Goal: Task Accomplishment & Management: Manage account settings

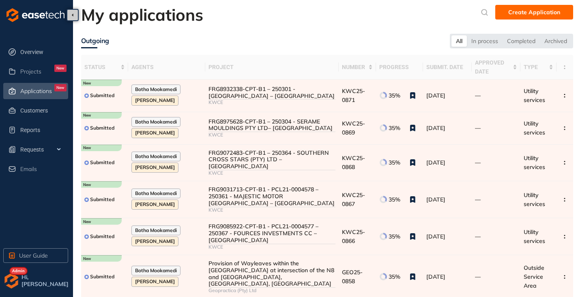
drag, startPoint x: 34, startPoint y: 74, endPoint x: 34, endPoint y: 80, distance: 5.7
click at [34, 74] on span "Projects" at bounding box center [30, 71] width 21 height 7
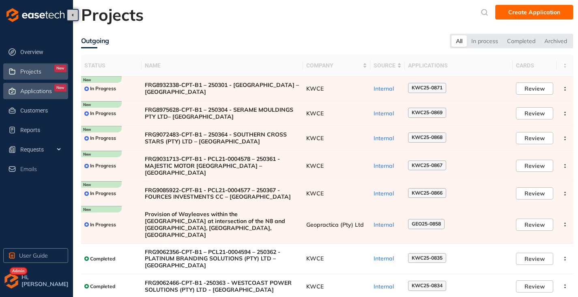
click at [30, 94] on span "Applications" at bounding box center [36, 91] width 32 height 7
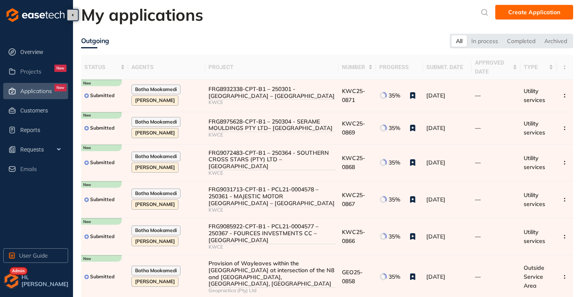
click at [15, 279] on img "button" at bounding box center [11, 280] width 16 height 16
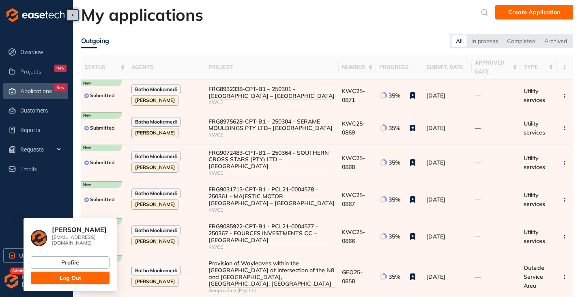
click at [45, 275] on button "Log Out" at bounding box center [70, 277] width 79 height 12
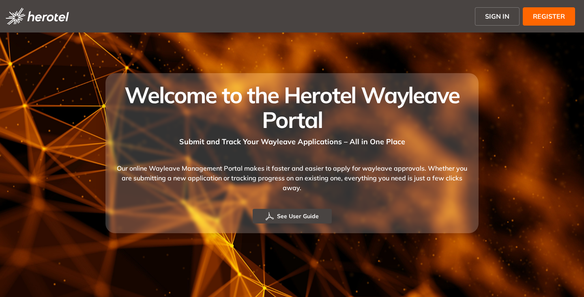
click at [487, 19] on span "SIGN IN" at bounding box center [497, 16] width 24 height 10
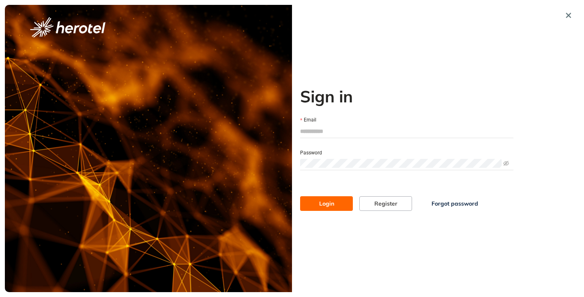
click at [332, 126] on input "Email" at bounding box center [406, 131] width 213 height 12
type input "**********"
click at [327, 169] on div at bounding box center [406, 163] width 213 height 13
click at [300, 196] on button "Login" at bounding box center [326, 203] width 53 height 15
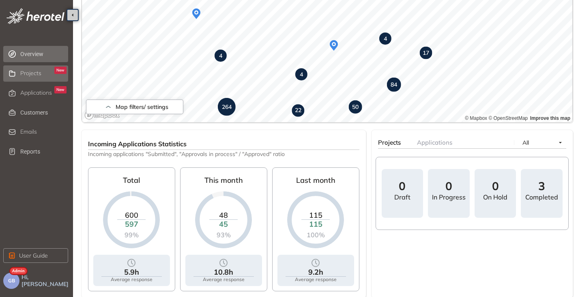
scroll to position [162, 0]
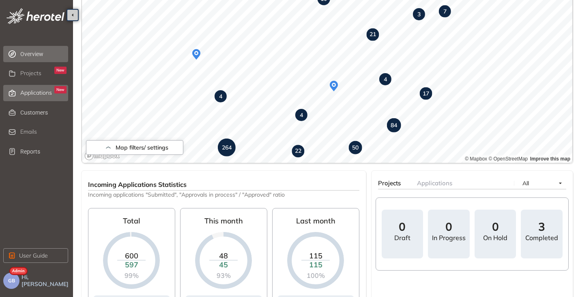
click at [40, 89] on span "Applications" at bounding box center [36, 92] width 32 height 7
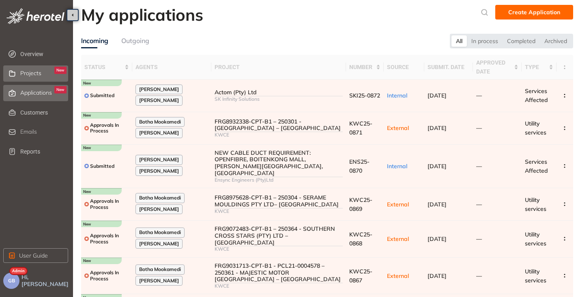
click at [35, 76] on span "Projects" at bounding box center [30, 73] width 21 height 7
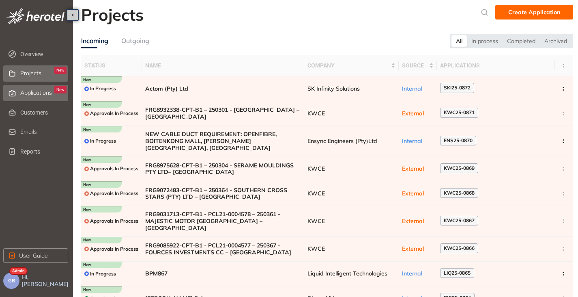
click at [24, 88] on div "Applications New" at bounding box center [43, 93] width 46 height 14
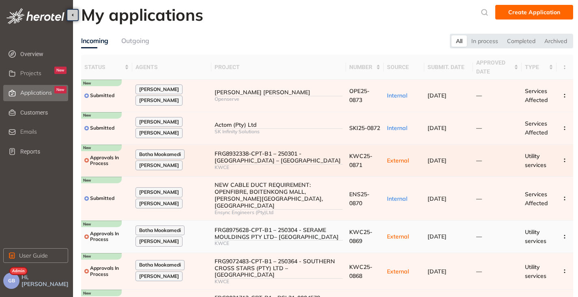
scroll to position [143, 0]
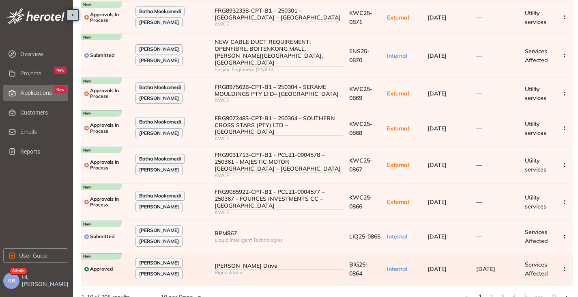
click at [250, 253] on td "Nelson Mandela Drive Bigen Africa" at bounding box center [278, 269] width 135 height 32
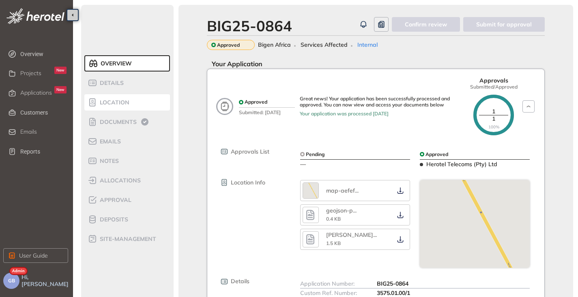
click at [116, 103] on span "Location" at bounding box center [113, 102] width 32 height 7
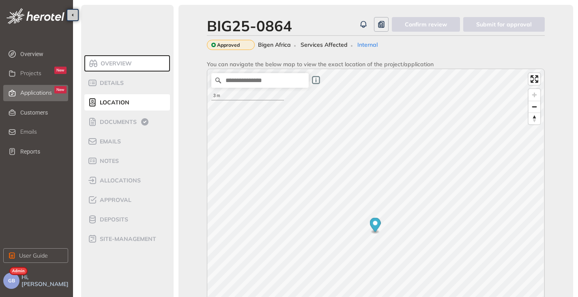
click at [29, 90] on span "Applications" at bounding box center [36, 92] width 32 height 7
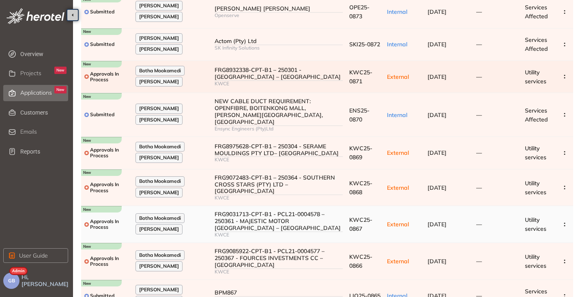
scroll to position [143, 0]
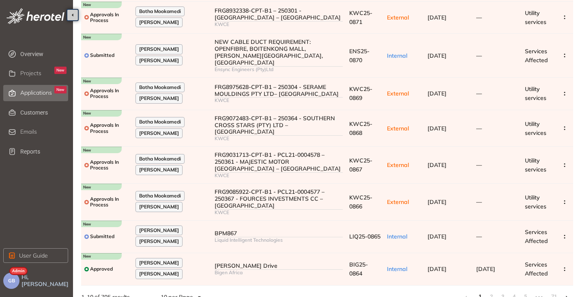
click at [565, 290] on li at bounding box center [566, 296] width 13 height 13
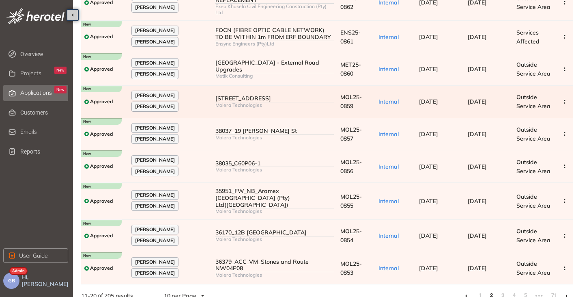
scroll to position [129, 0]
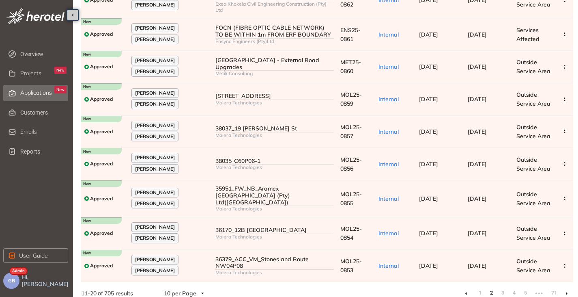
click at [569, 286] on li at bounding box center [566, 292] width 13 height 13
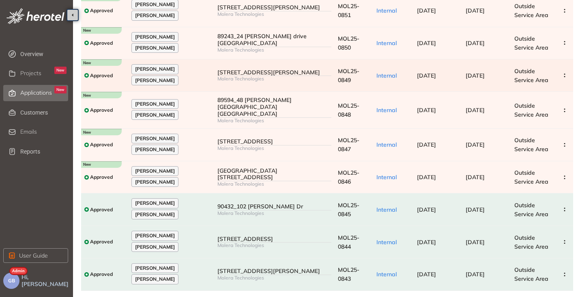
scroll to position [122, 0]
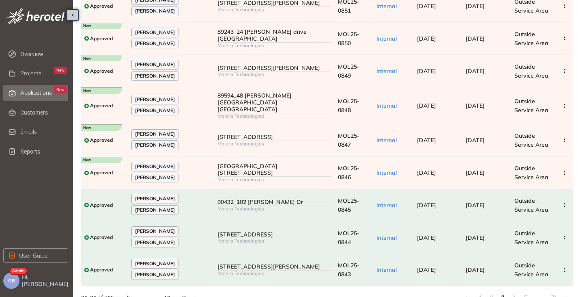
click at [568, 291] on li at bounding box center [566, 297] width 13 height 13
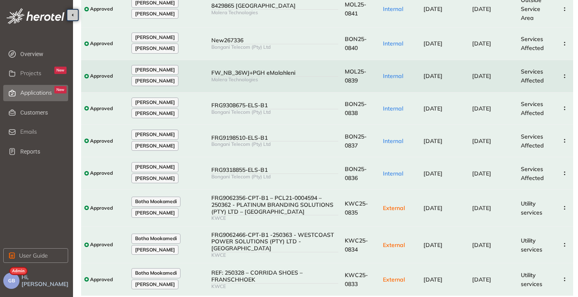
scroll to position [147, 0]
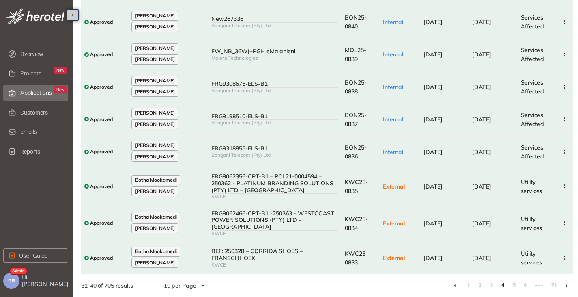
click at [568, 286] on li at bounding box center [566, 285] width 13 height 13
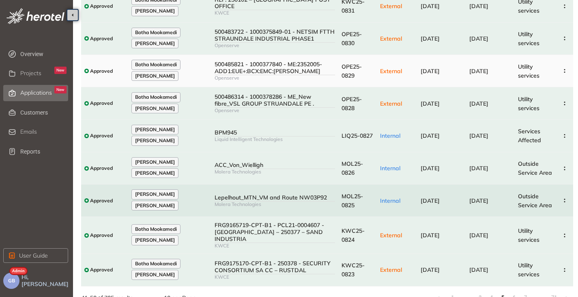
scroll to position [134, 0]
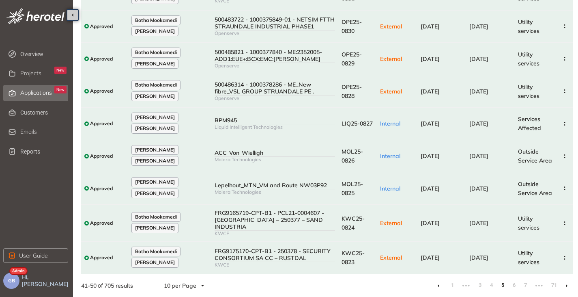
click at [567, 285] on icon at bounding box center [567, 286] width 2 height 4
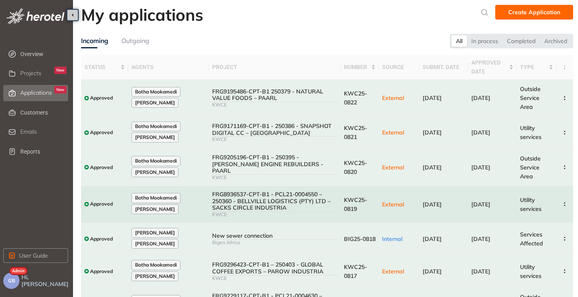
scroll to position [152, 0]
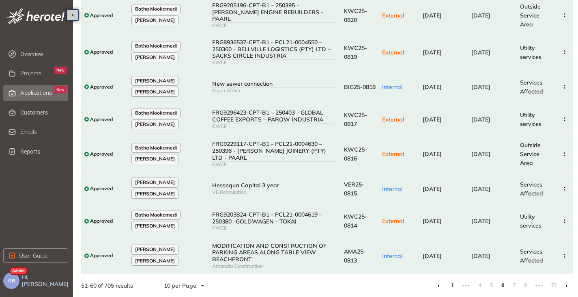
click at [454, 285] on link "1" at bounding box center [452, 285] width 8 height 12
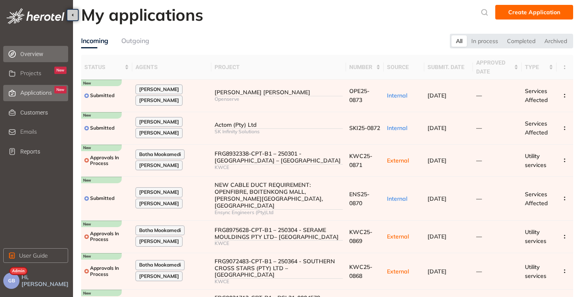
click at [15, 51] on icon at bounding box center [12, 53] width 8 height 7
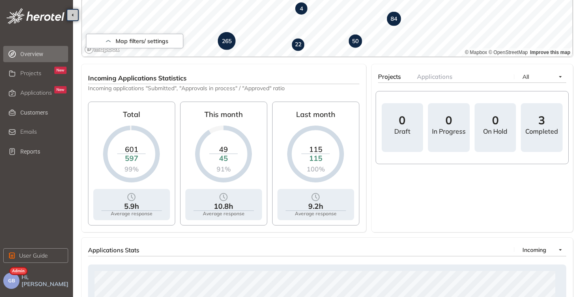
scroll to position [106, 0]
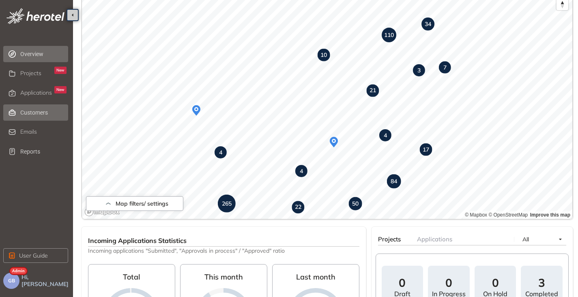
click at [36, 114] on span "Customers" at bounding box center [43, 112] width 46 height 16
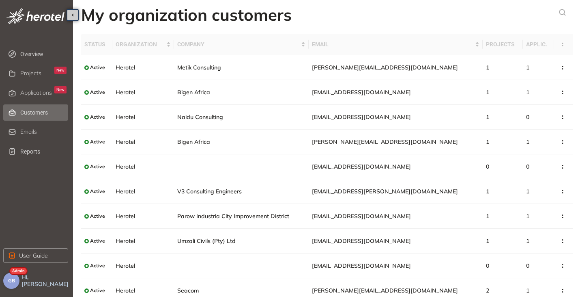
click at [12, 285] on button "GB" at bounding box center [11, 280] width 16 height 16
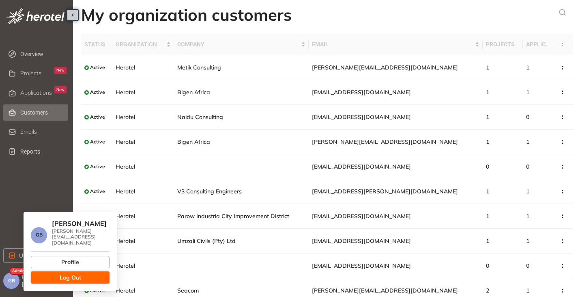
click at [50, 276] on button "Log Out" at bounding box center [70, 277] width 79 height 12
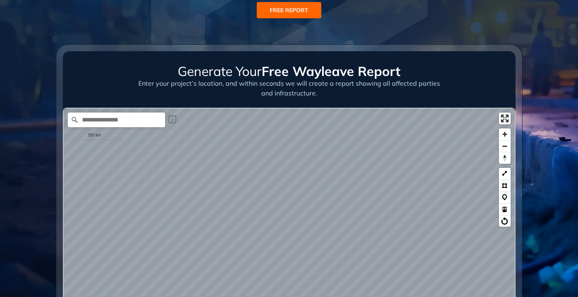
scroll to position [122, 0]
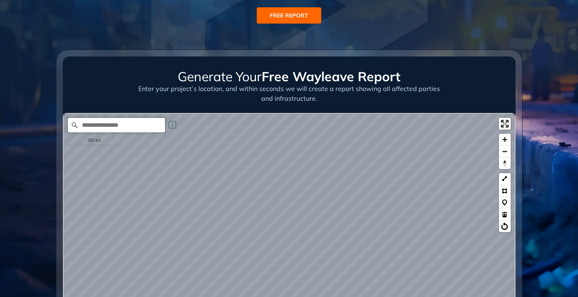
click at [126, 127] on input "Search place..." at bounding box center [116, 125] width 97 height 15
type input "**********"
click at [157, 127] on icon "Clear" at bounding box center [158, 125] width 6 height 6
click at [108, 126] on input "Search place..." at bounding box center [116, 125] width 97 height 15
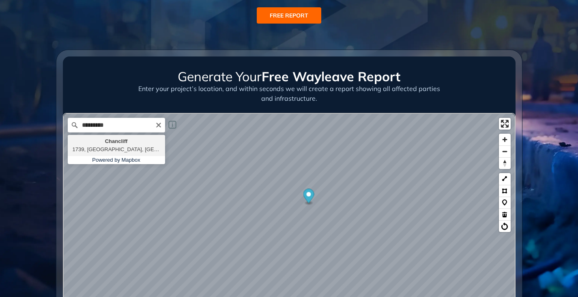
type input "**********"
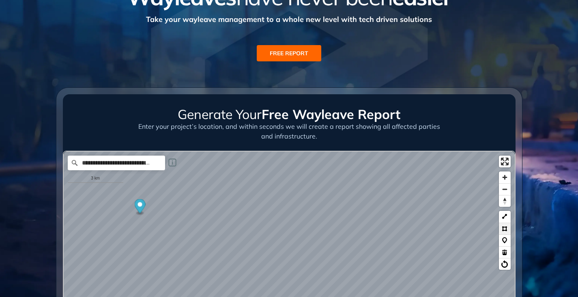
scroll to position [162, 0]
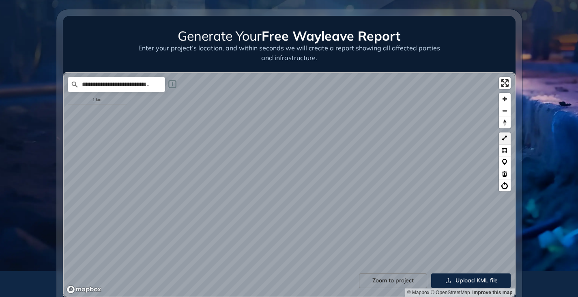
click at [507, 138] on button at bounding box center [505, 138] width 12 height 12
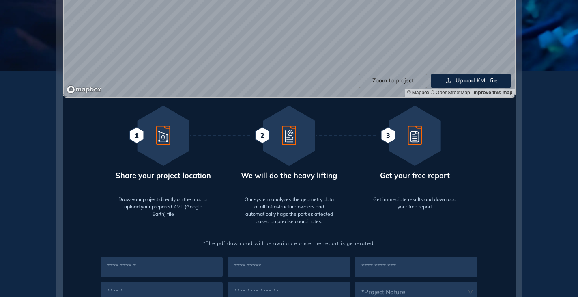
scroll to position [365, 0]
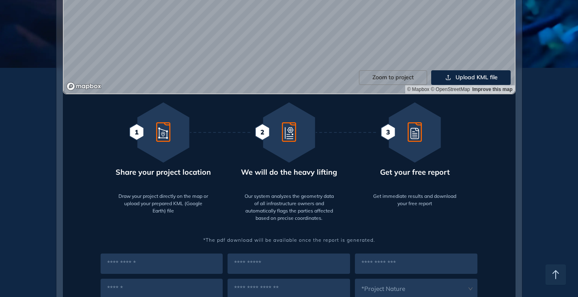
click at [131, 261] on input "text" at bounding box center [162, 263] width 123 height 20
type input "******"
type input "*****"
type input "**********"
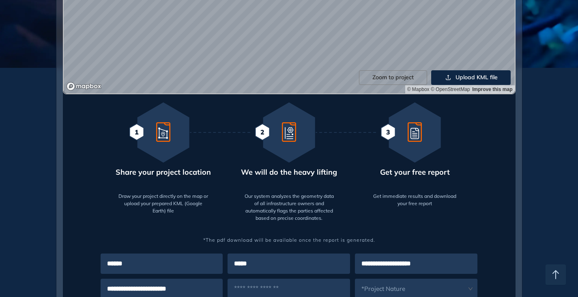
type input "**********"
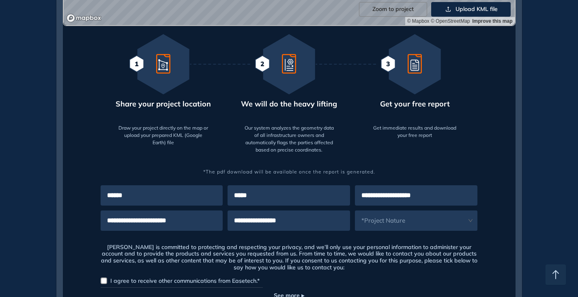
scroll to position [487, 0]
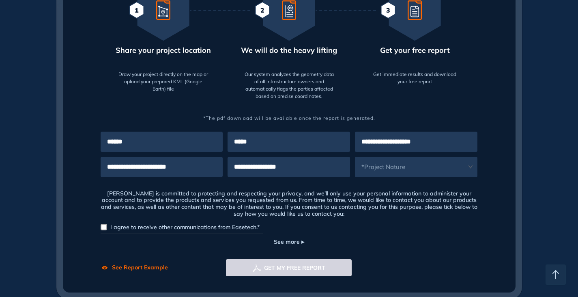
click at [376, 171] on span at bounding box center [411, 167] width 112 height 20
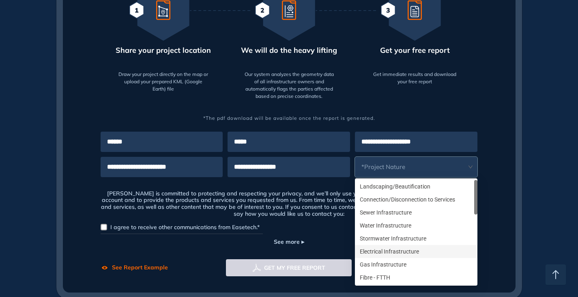
click at [372, 248] on div "Electrical Infrastructure" at bounding box center [416, 251] width 113 height 9
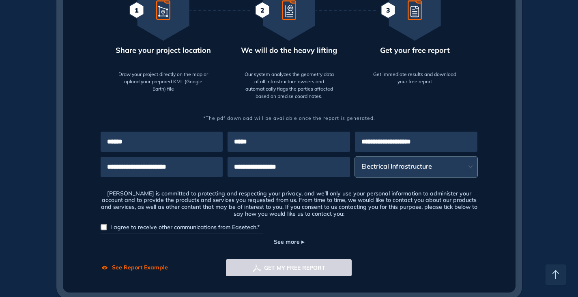
click at [106, 226] on span at bounding box center [104, 227] width 6 height 6
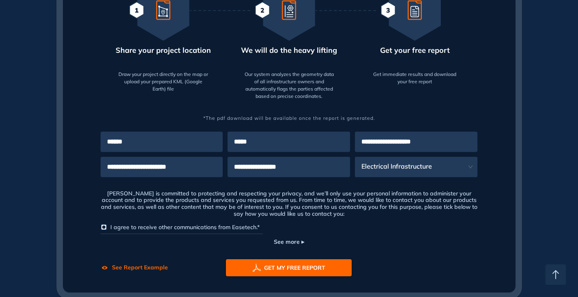
click at [269, 271] on span "GET MY FREE REPORT" at bounding box center [294, 267] width 61 height 9
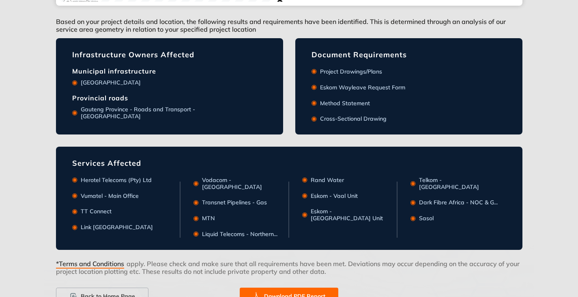
scroll to position [328, 0]
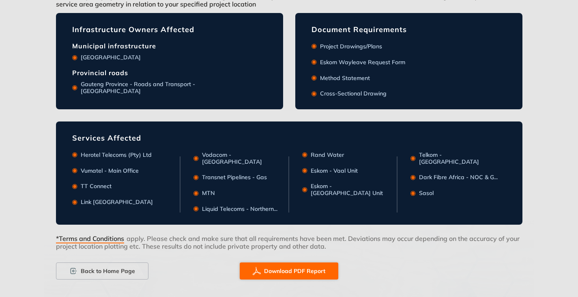
click at [288, 266] on span "Download PDF Report" at bounding box center [294, 270] width 61 height 9
click at [72, 266] on icon "button" at bounding box center [73, 271] width 8 height 10
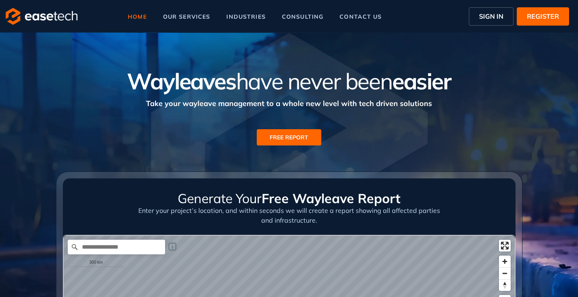
click at [490, 0] on div "home our services industries consulting contact us SIGN IN REGISTER" at bounding box center [289, 16] width 578 height 32
click at [491, 12] on span "SIGN IN" at bounding box center [491, 16] width 24 height 10
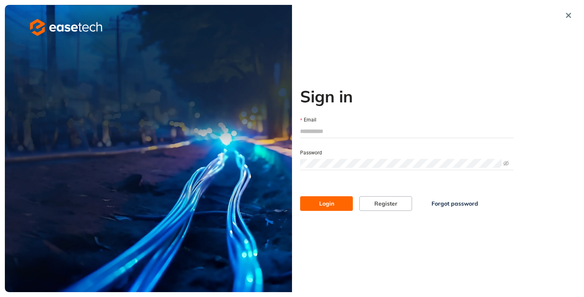
click at [314, 125] on input "Email" at bounding box center [406, 131] width 213 height 12
type input "**********"
click at [329, 200] on span "Login" at bounding box center [326, 203] width 15 height 9
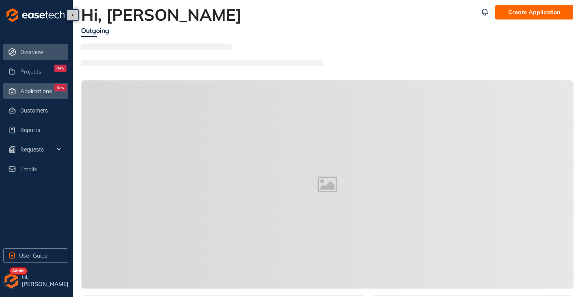
click at [35, 95] on div "Applications New" at bounding box center [43, 91] width 46 height 14
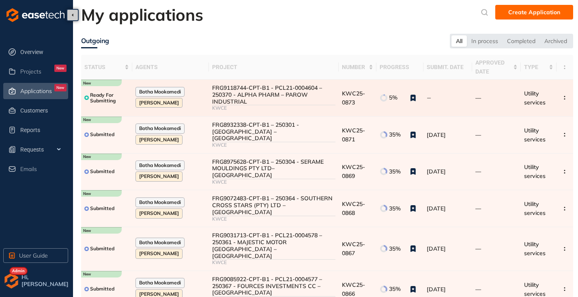
click at [284, 100] on div "FRG9118744-CPT-B1 - PCL21-0004604 – 250370 - ALPHA PHARM – PAROW INDUSTRIAL" at bounding box center [274, 94] width 124 height 20
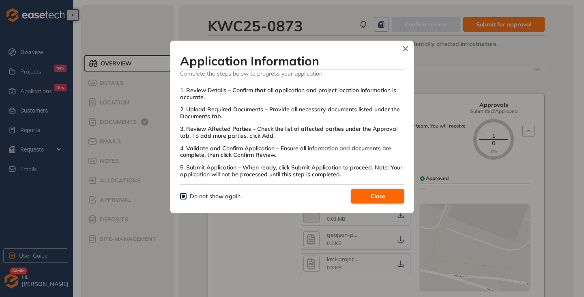
click at [370, 195] on span "Close" at bounding box center [377, 196] width 15 height 9
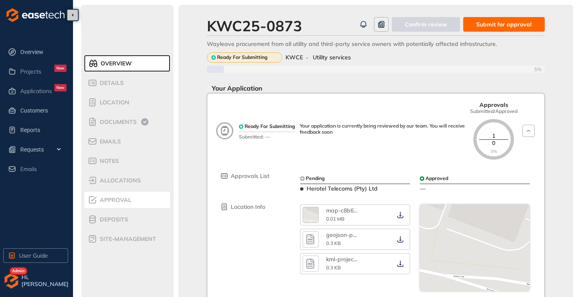
click at [113, 202] on span "Approval" at bounding box center [114, 199] width 34 height 7
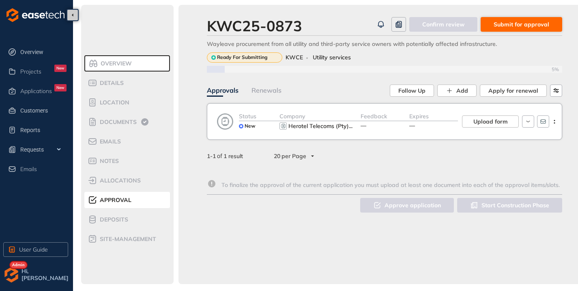
click at [527, 23] on span "Submit for approval" at bounding box center [522, 24] width 56 height 9
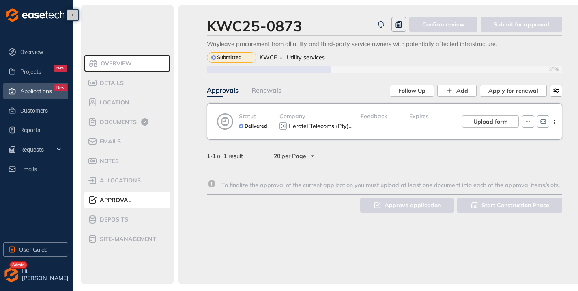
click at [38, 93] on span "Applications" at bounding box center [36, 91] width 32 height 7
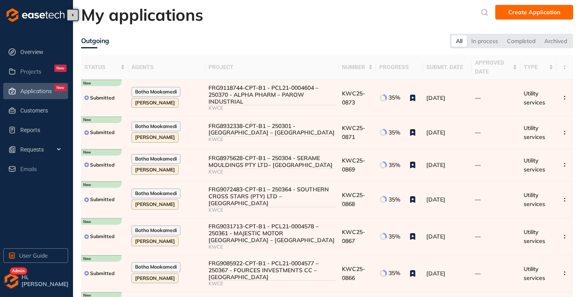
click at [7, 277] on img "button" at bounding box center [11, 280] width 16 height 16
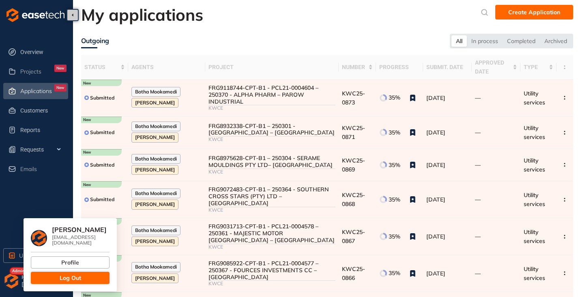
click at [40, 271] on button "Log Out" at bounding box center [70, 277] width 79 height 12
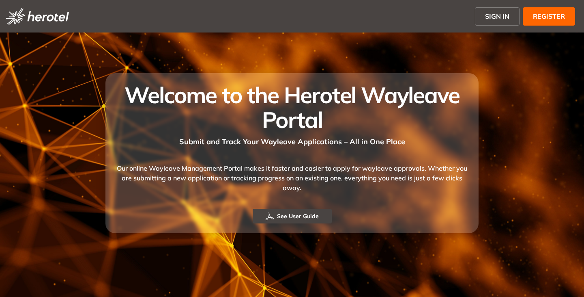
click at [493, 15] on span "SIGN IN" at bounding box center [497, 16] width 24 height 10
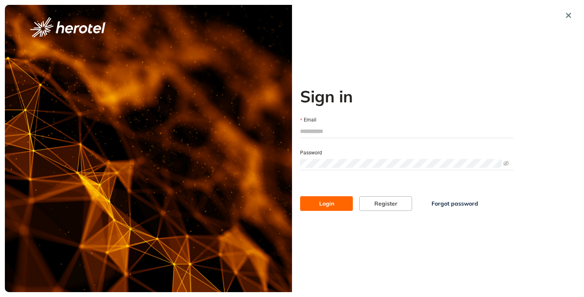
click at [328, 136] on input "Email" at bounding box center [406, 131] width 213 height 12
type input "**********"
click at [332, 154] on div "Password" at bounding box center [406, 152] width 213 height 9
click at [320, 199] on span "Login" at bounding box center [326, 203] width 15 height 9
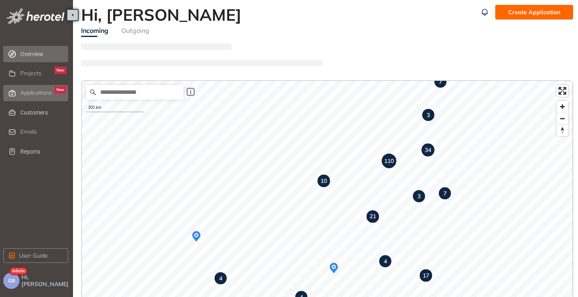
click at [18, 95] on li "Applications New" at bounding box center [35, 93] width 65 height 16
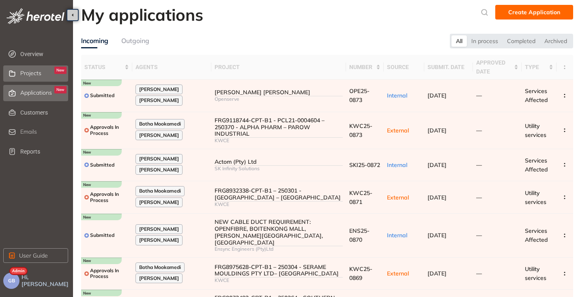
click at [34, 74] on span "Projects" at bounding box center [30, 73] width 21 height 7
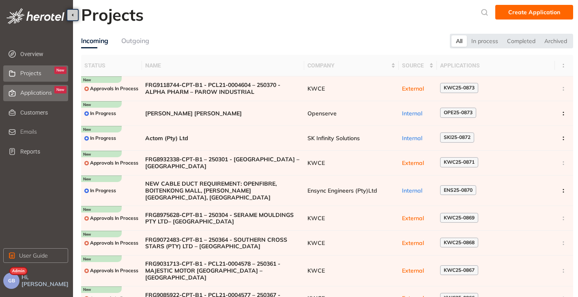
click at [26, 98] on div "Applications New" at bounding box center [43, 93] width 46 height 14
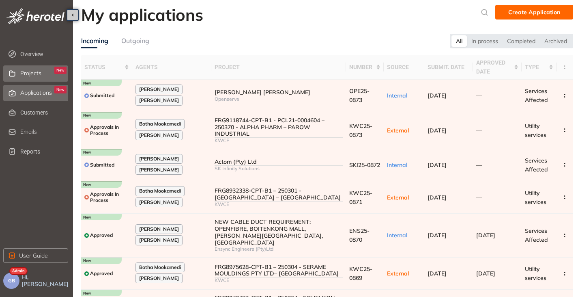
click at [29, 75] on span "Projects" at bounding box center [30, 73] width 21 height 7
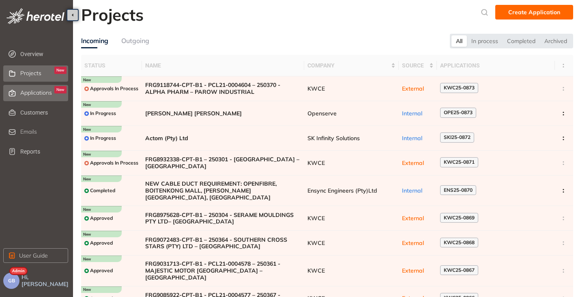
click at [43, 94] on span "Applications" at bounding box center [36, 92] width 32 height 7
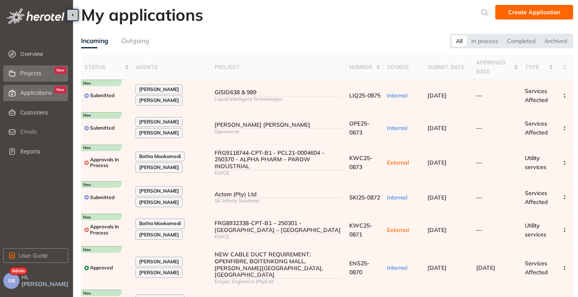
click at [28, 76] on span "Projects" at bounding box center [30, 73] width 21 height 7
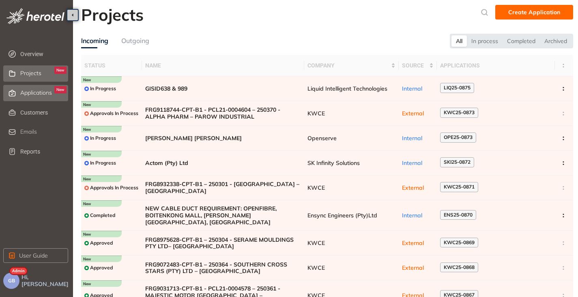
click at [28, 93] on span "Applications" at bounding box center [36, 92] width 32 height 7
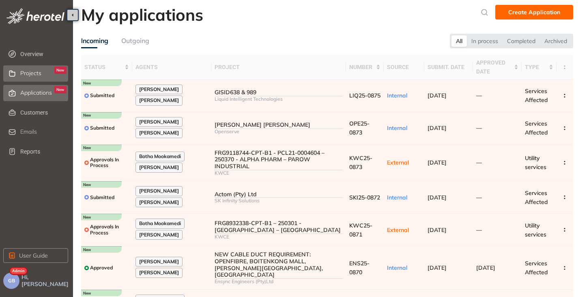
click at [46, 71] on div "Projects New" at bounding box center [43, 74] width 46 height 14
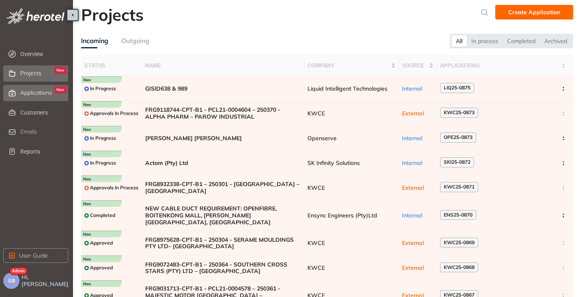
click at [39, 94] on span "Applications" at bounding box center [36, 92] width 32 height 7
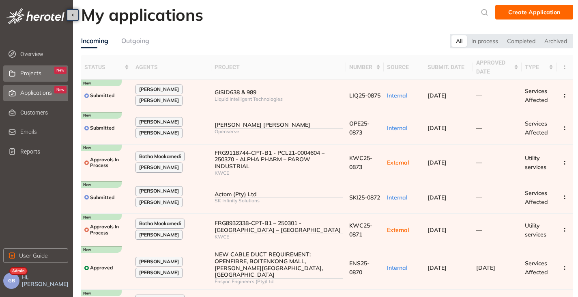
click at [32, 75] on span "Projects" at bounding box center [30, 73] width 21 height 7
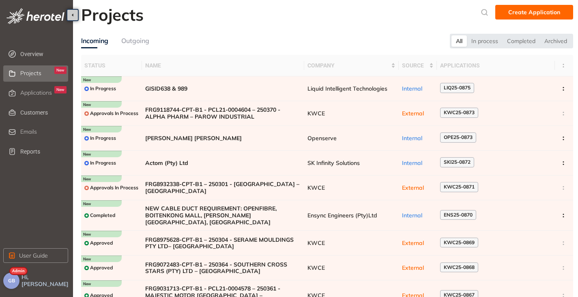
click at [9, 278] on span "GB" at bounding box center [11, 281] width 7 height 6
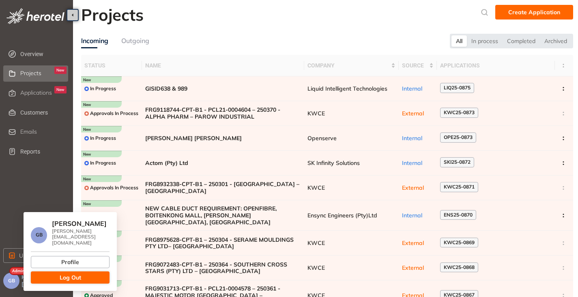
click at [65, 274] on span "Log Out" at bounding box center [71, 277] width 22 height 9
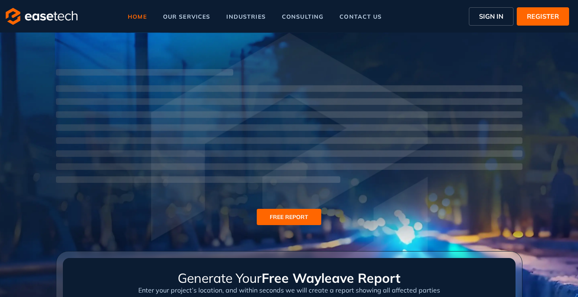
click at [488, 18] on span "SIGN IN" at bounding box center [491, 16] width 24 height 10
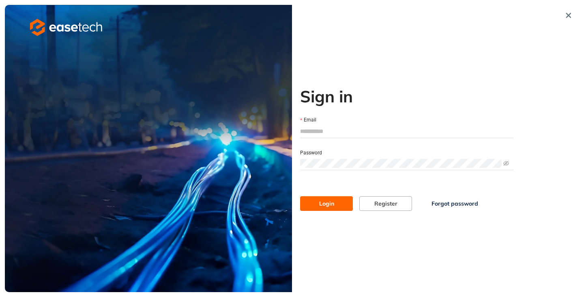
click at [310, 131] on input "Email" at bounding box center [406, 131] width 213 height 12
type input "**********"
click at [317, 204] on button "Login" at bounding box center [326, 203] width 53 height 15
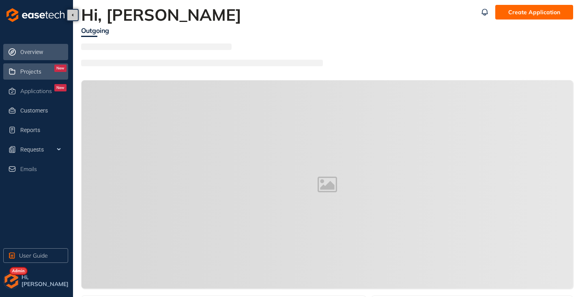
click at [27, 75] on div "Projects New" at bounding box center [43, 72] width 46 height 14
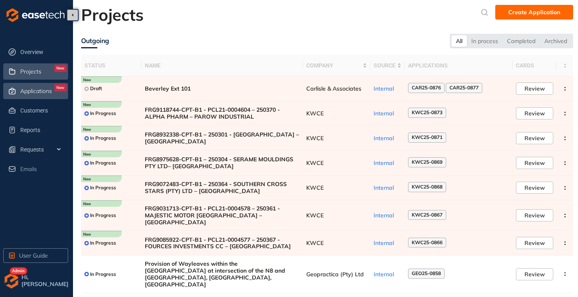
click at [33, 93] on span "Applications" at bounding box center [36, 91] width 32 height 7
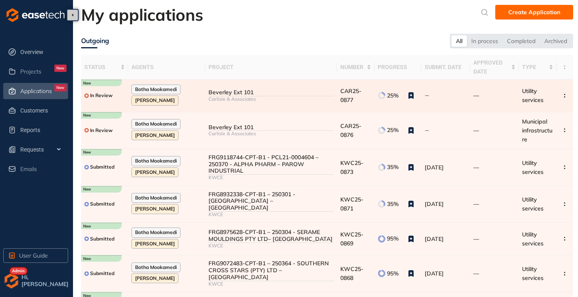
click at [253, 94] on div "Beverley Ext 101" at bounding box center [271, 92] width 125 height 7
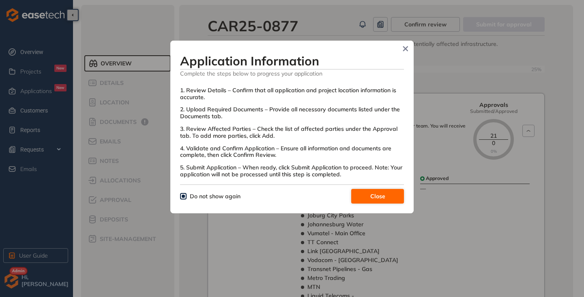
click at [368, 196] on button "Close" at bounding box center [377, 196] width 53 height 15
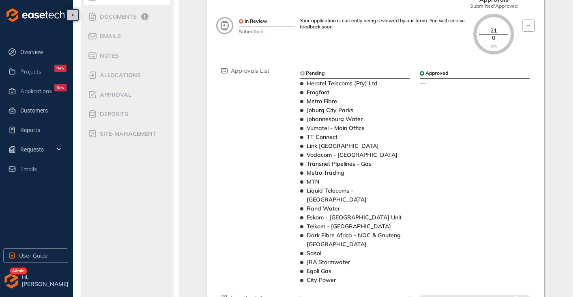
scroll to position [4, 0]
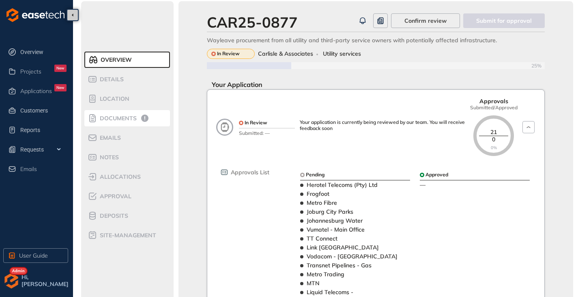
click at [116, 113] on div "Documents" at bounding box center [122, 118] width 69 height 10
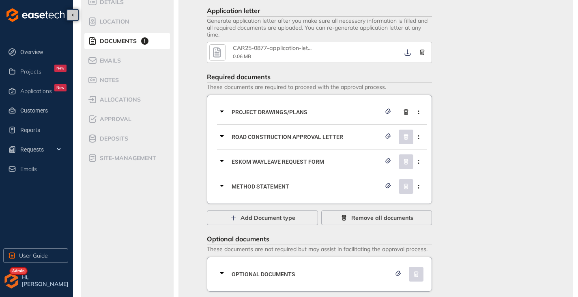
scroll to position [81, 0]
click at [226, 111] on icon at bounding box center [222, 111] width 10 height 10
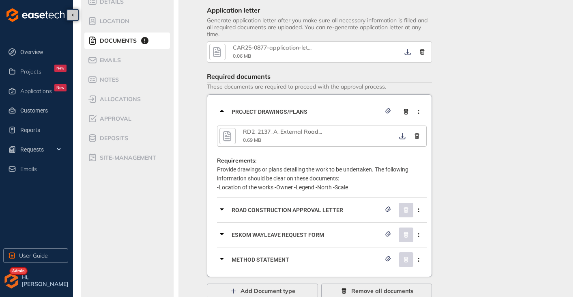
click at [230, 131] on icon "button" at bounding box center [227, 136] width 12 height 15
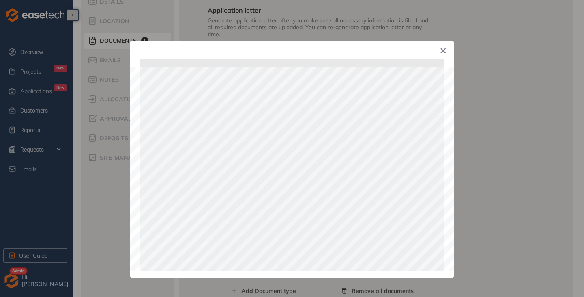
click at [440, 54] on span "Close" at bounding box center [444, 52] width 22 height 22
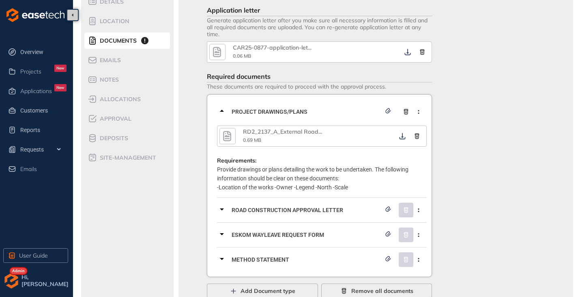
click at [222, 110] on icon at bounding box center [222, 111] width 10 height 10
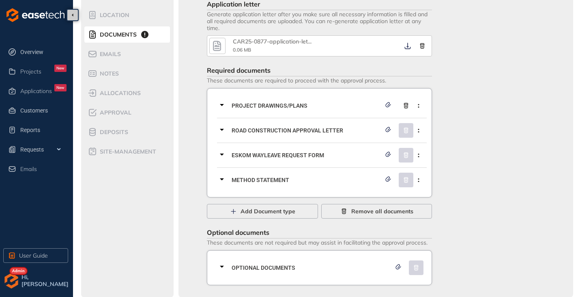
scroll to position [93, 0]
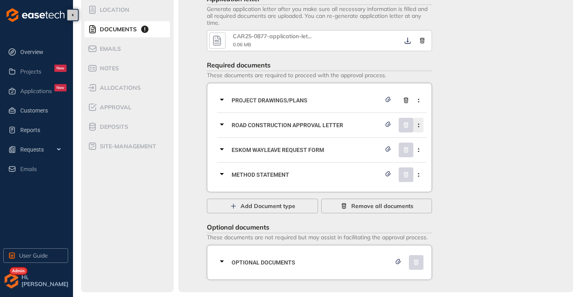
click at [418, 125] on icon "button" at bounding box center [419, 125] width 8 height 4
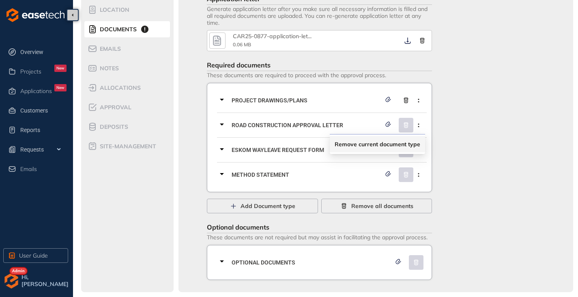
click at [353, 150] on button "Remove current document type" at bounding box center [378, 144] width 86 height 12
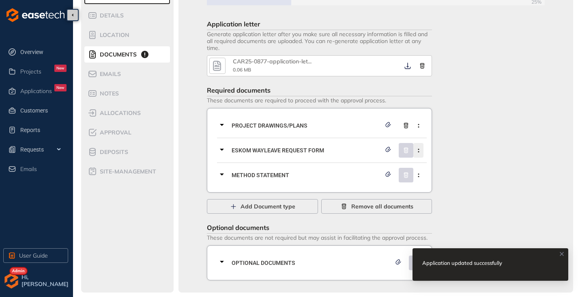
scroll to position [68, 0]
click at [420, 150] on icon "button" at bounding box center [419, 150] width 8 height 4
click at [363, 170] on span "Remove current document type" at bounding box center [378, 169] width 86 height 7
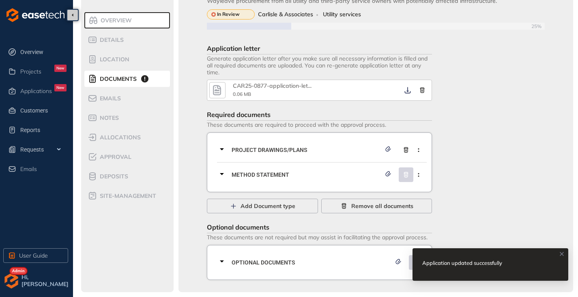
scroll to position [43, 0]
click at [419, 175] on icon "button" at bounding box center [419, 175] width 8 height 4
click at [363, 194] on span "Remove current document type" at bounding box center [378, 193] width 86 height 7
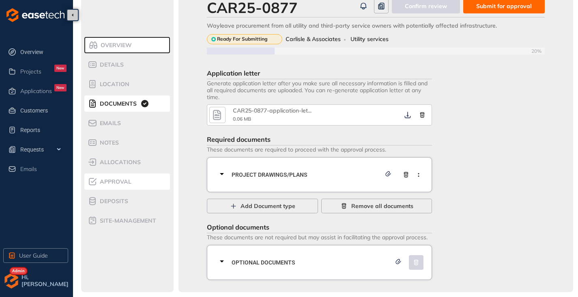
click at [113, 180] on span "Approval" at bounding box center [114, 181] width 34 height 7
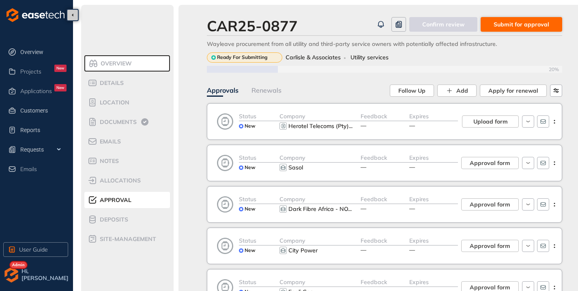
click at [509, 22] on span "Submit for approval" at bounding box center [522, 24] width 56 height 9
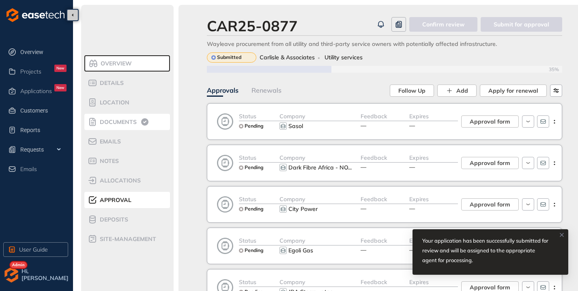
click at [110, 117] on div "Documents" at bounding box center [122, 122] width 69 height 10
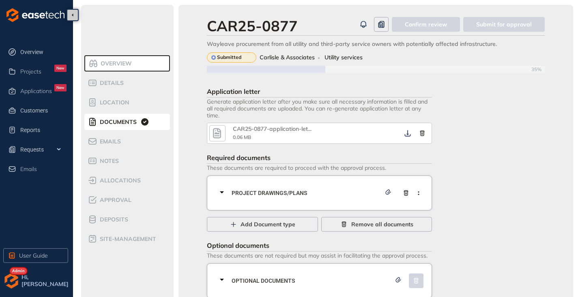
click at [223, 127] on icon "button" at bounding box center [217, 133] width 12 height 15
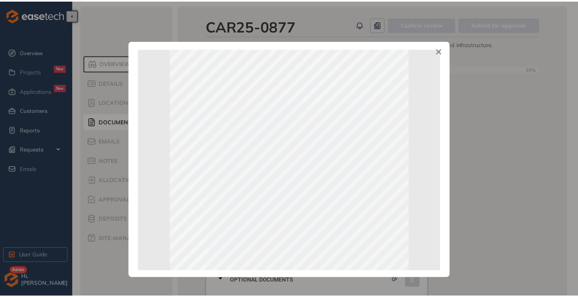
scroll to position [41, 0]
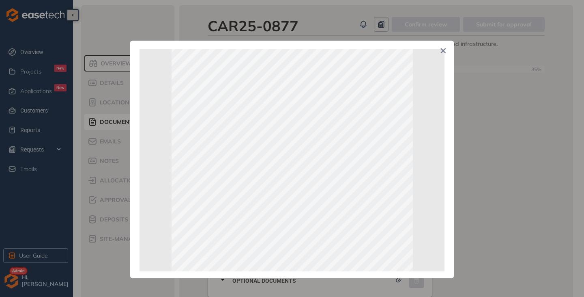
click at [444, 51] on icon "Close" at bounding box center [443, 50] width 5 height 5
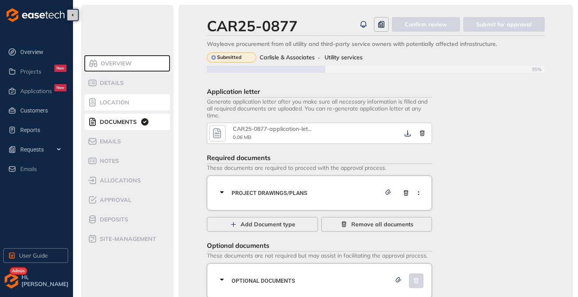
click at [117, 104] on span "Location" at bounding box center [113, 102] width 32 height 7
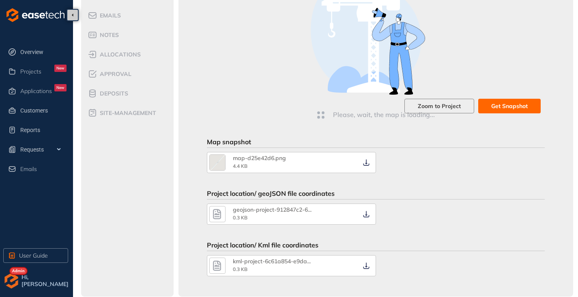
scroll to position [130, 0]
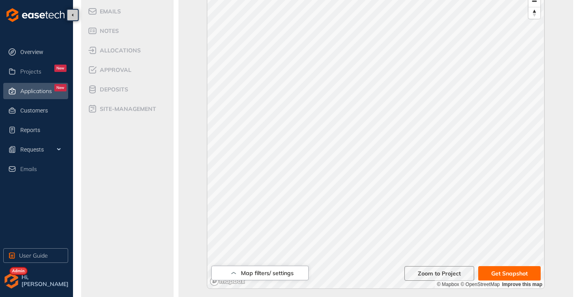
click at [29, 90] on span "Applications" at bounding box center [36, 91] width 32 height 7
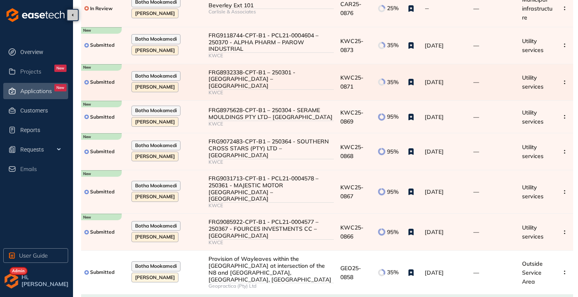
scroll to position [156, 0]
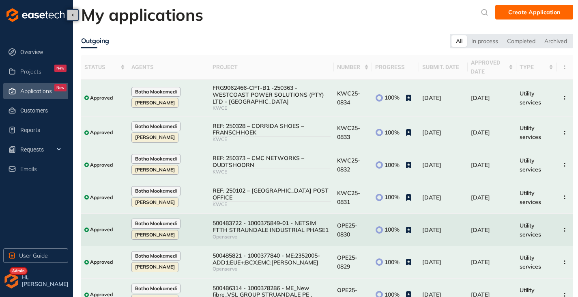
scroll to position [138, 0]
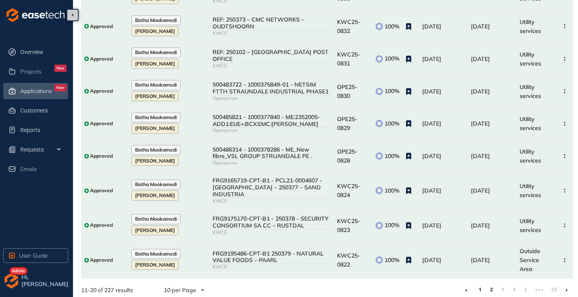
click at [480, 284] on link "1" at bounding box center [480, 289] width 8 height 12
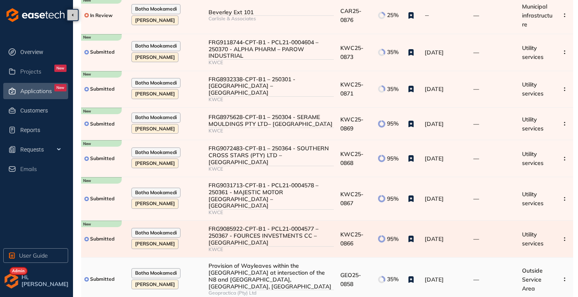
scroll to position [156, 0]
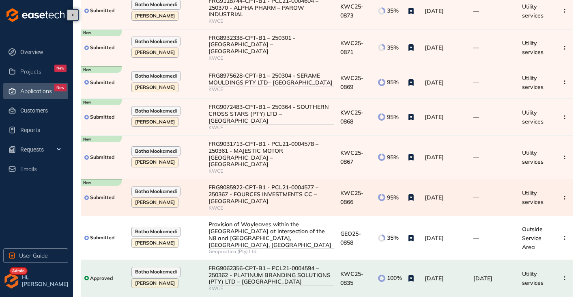
click at [265, 187] on div "FRG9085922-CPT-B1 - PCL21-0004577 – 250367 - FOURCES INVESTMENTS CC – [GEOGRAPH…" at bounding box center [271, 194] width 125 height 20
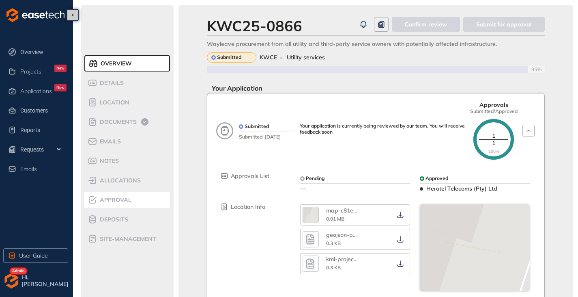
click at [121, 199] on span "Approval" at bounding box center [114, 199] width 34 height 7
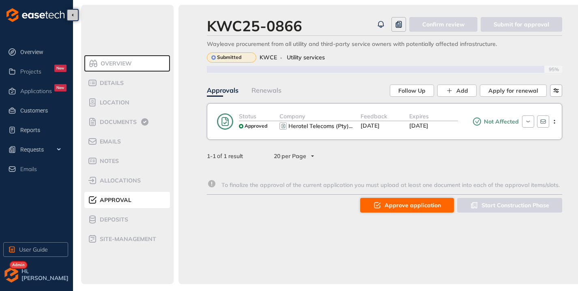
click at [377, 209] on icon "button" at bounding box center [377, 205] width 8 height 10
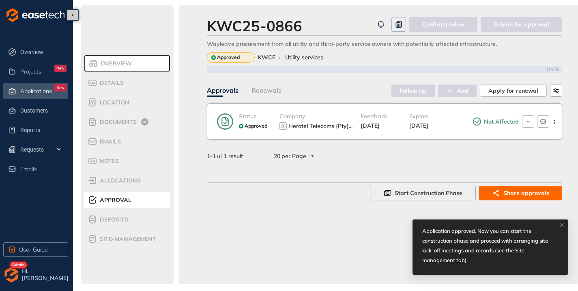
click at [34, 91] on span "Applications" at bounding box center [36, 91] width 32 height 7
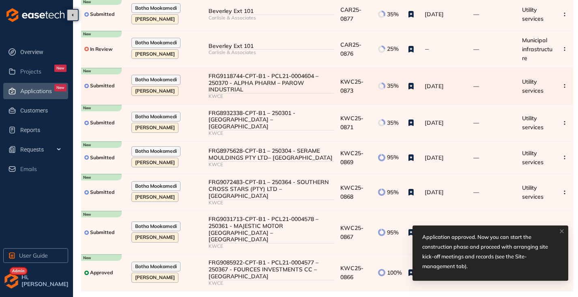
scroll to position [156, 0]
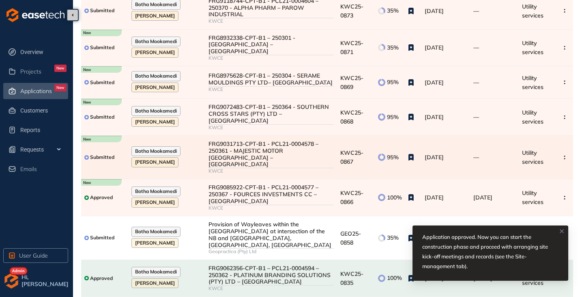
click at [265, 146] on div "FRG9031713-CPT-B1 - PCL21-0004578 – 250361 - MAJESTIC MOTOR [GEOGRAPHIC_DATA] –…" at bounding box center [271, 153] width 125 height 27
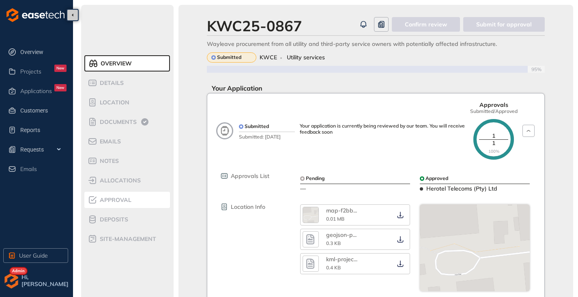
click at [117, 203] on span "Approval" at bounding box center [114, 199] width 34 height 7
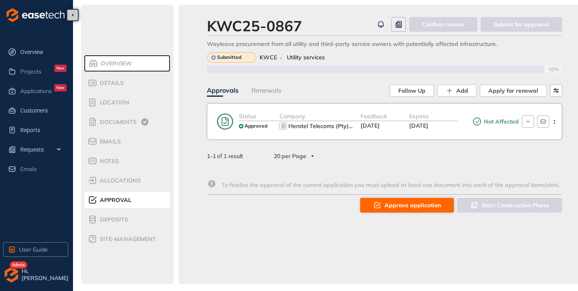
click at [392, 201] on span "Approve application" at bounding box center [413, 204] width 56 height 9
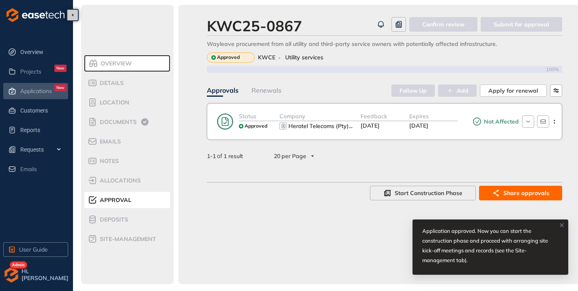
click at [14, 88] on icon at bounding box center [12, 90] width 8 height 7
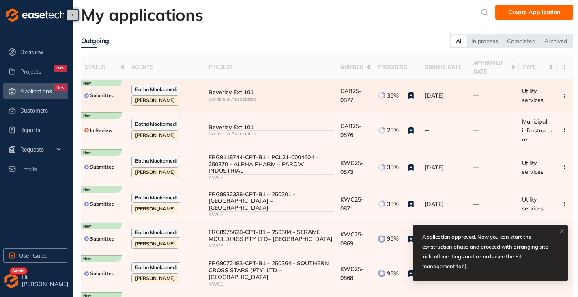
scroll to position [122, 0]
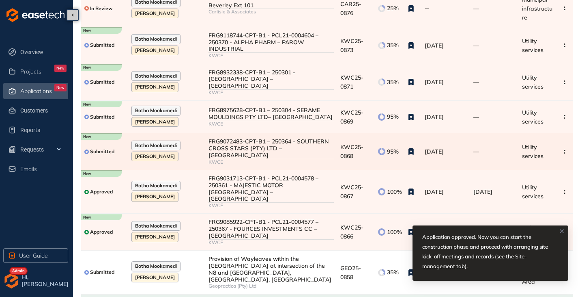
click at [262, 159] on div "KWCE" at bounding box center [271, 162] width 125 height 6
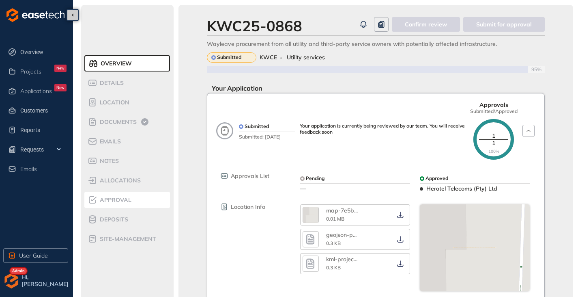
click at [105, 202] on span "Approval" at bounding box center [114, 199] width 34 height 7
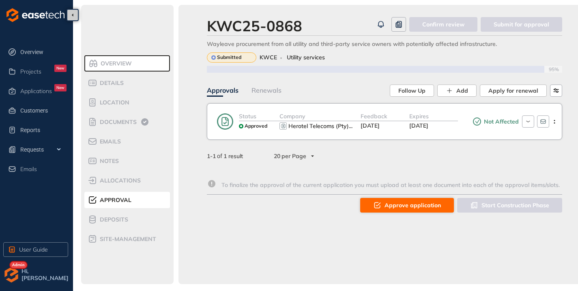
click at [386, 203] on button "Approve application" at bounding box center [407, 205] width 94 height 15
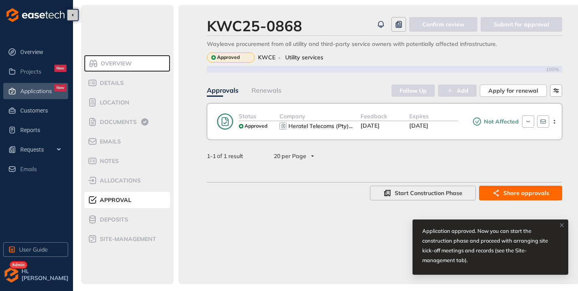
click at [39, 88] on span "Applications" at bounding box center [36, 91] width 32 height 7
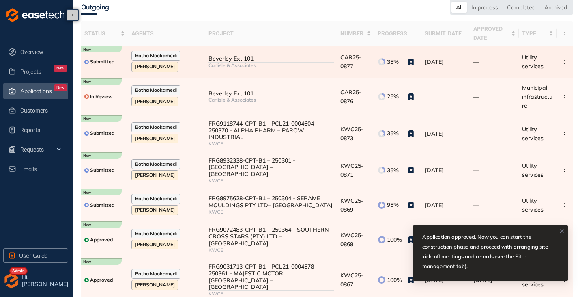
scroll to position [81, 0]
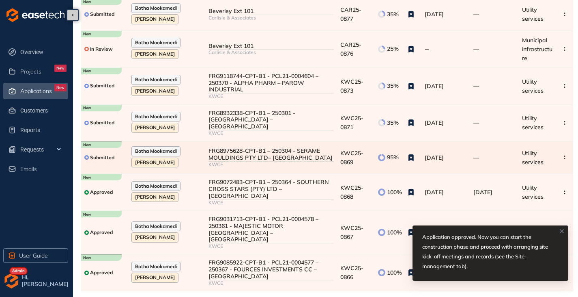
click at [249, 153] on div "FRG8975628-CPT-B1 – 250304 - SERAME MOULDINGS PTY LTD– [GEOGRAPHIC_DATA]" at bounding box center [271, 154] width 125 height 14
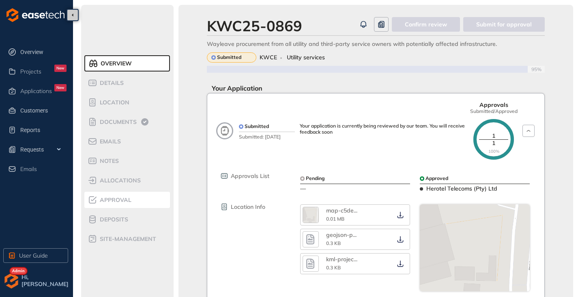
click at [110, 206] on li "Approval" at bounding box center [127, 200] width 86 height 16
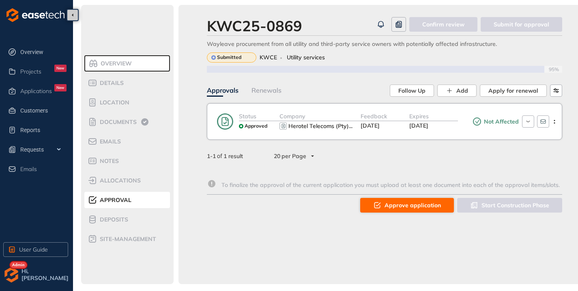
click at [398, 209] on span "Approve application" at bounding box center [413, 204] width 56 height 9
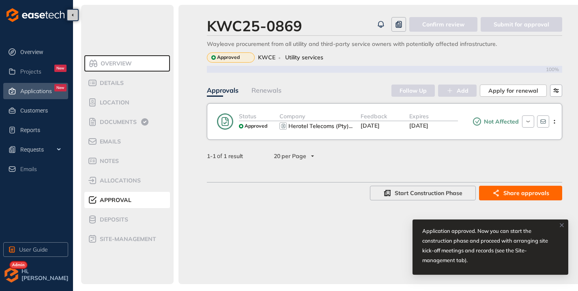
click at [43, 96] on div "Applications New" at bounding box center [43, 91] width 46 height 14
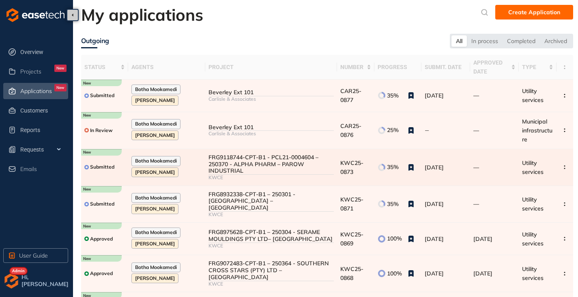
click at [263, 165] on div "FRG9118744-CPT-B1 - PCL21-0004604 – 250370 - ALPHA PHARM – PAROW INDUSTRIAL" at bounding box center [271, 164] width 125 height 20
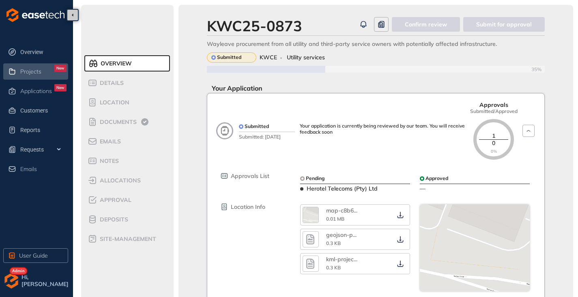
click at [29, 78] on li "Projects New" at bounding box center [35, 71] width 65 height 16
